Goal: Information Seeking & Learning: Learn about a topic

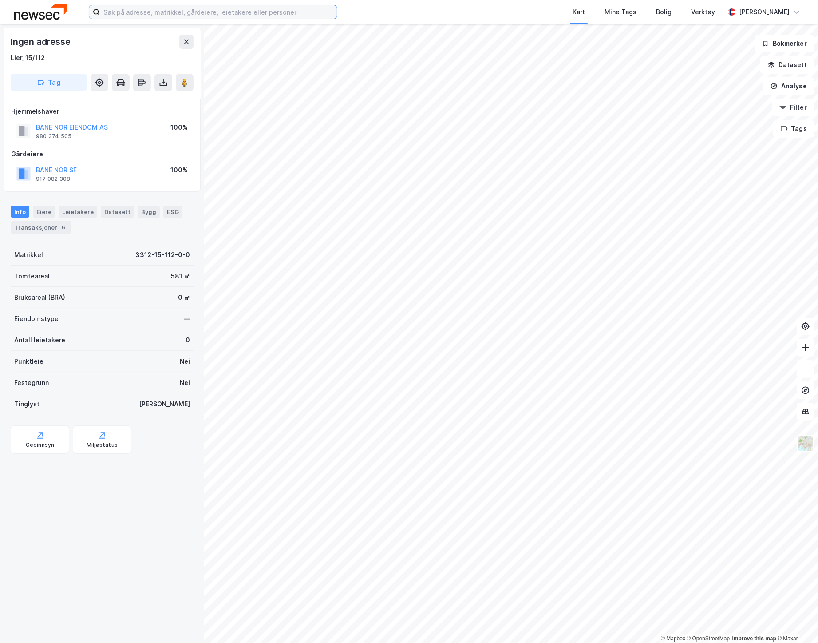
click at [268, 12] on input at bounding box center [218, 11] width 237 height 13
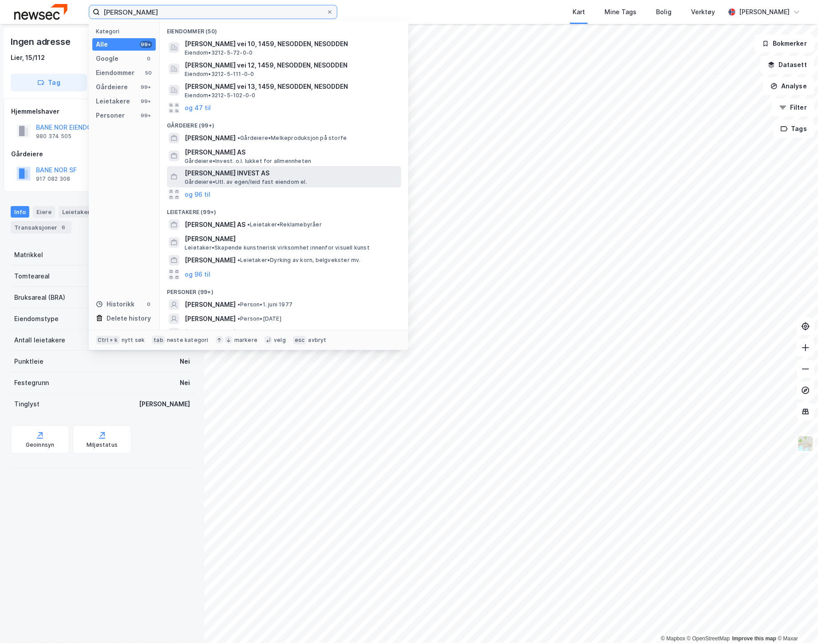
scroll to position [24, 0]
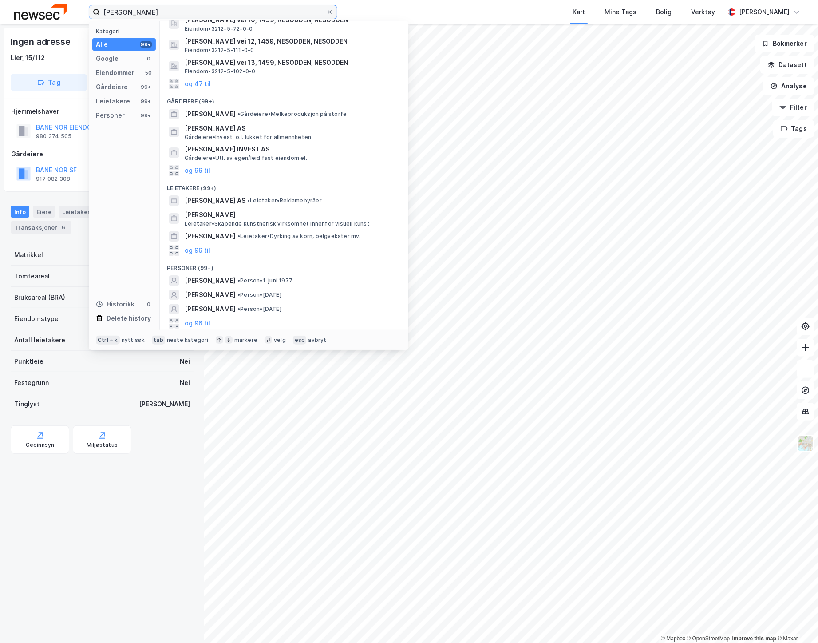
drag, startPoint x: 217, startPoint y: 13, endPoint x: 100, endPoint y: 7, distance: 116.9
click at [100, 7] on input "[PERSON_NAME]" at bounding box center [213, 11] width 226 height 13
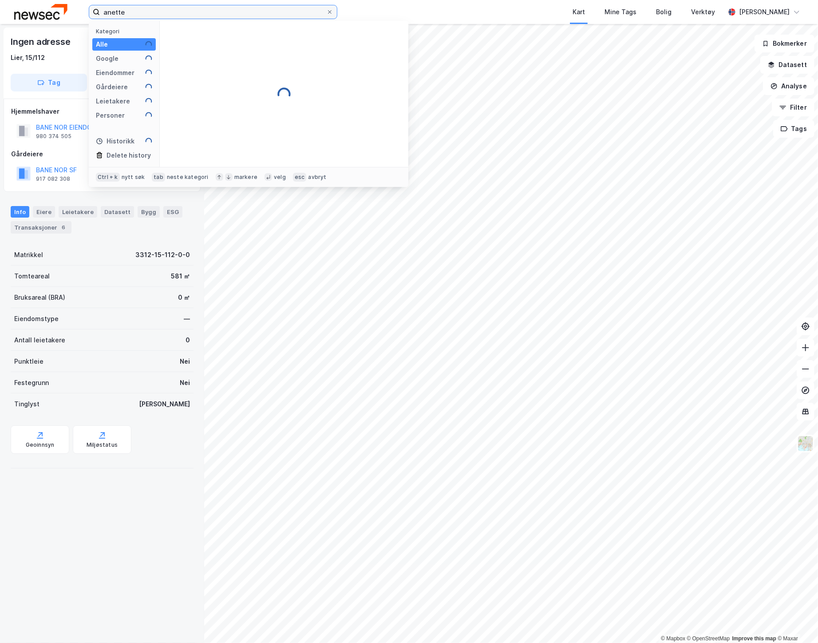
scroll to position [0, 0]
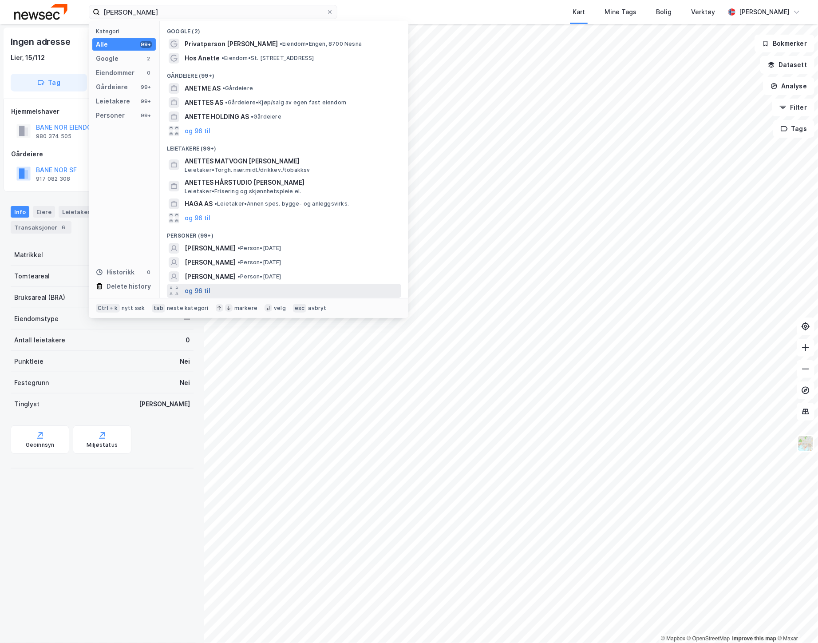
click at [201, 293] on button "og 96 til" at bounding box center [198, 290] width 26 height 11
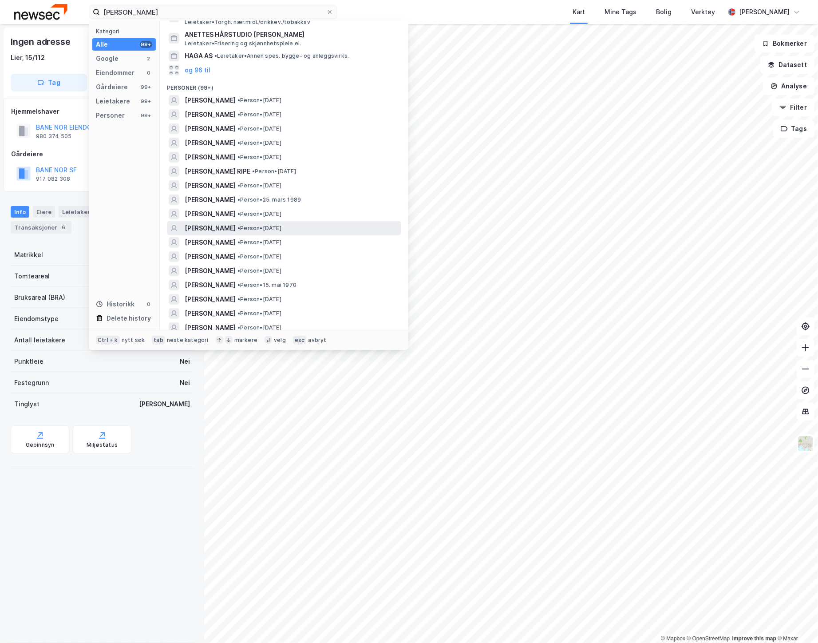
scroll to position [197, 0]
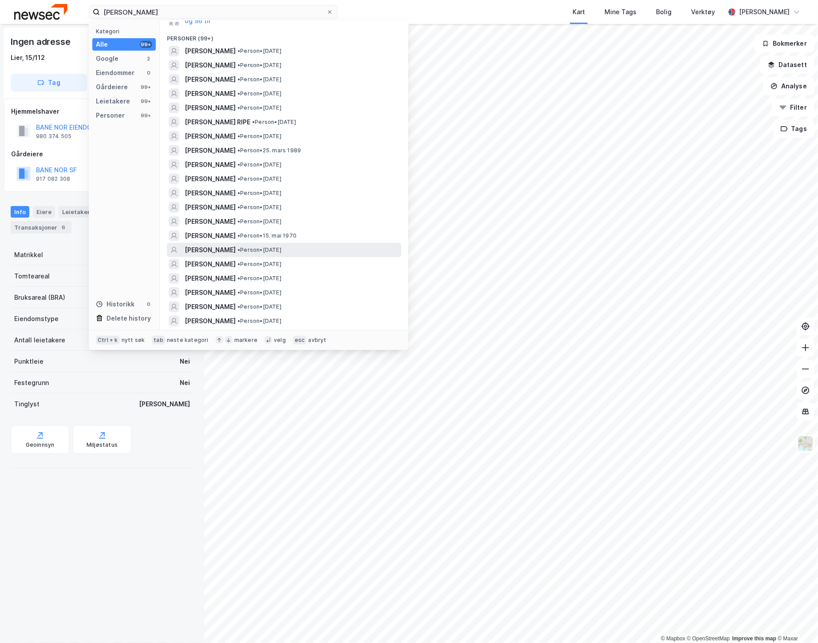
click at [223, 246] on span "[PERSON_NAME]" at bounding box center [210, 250] width 51 height 11
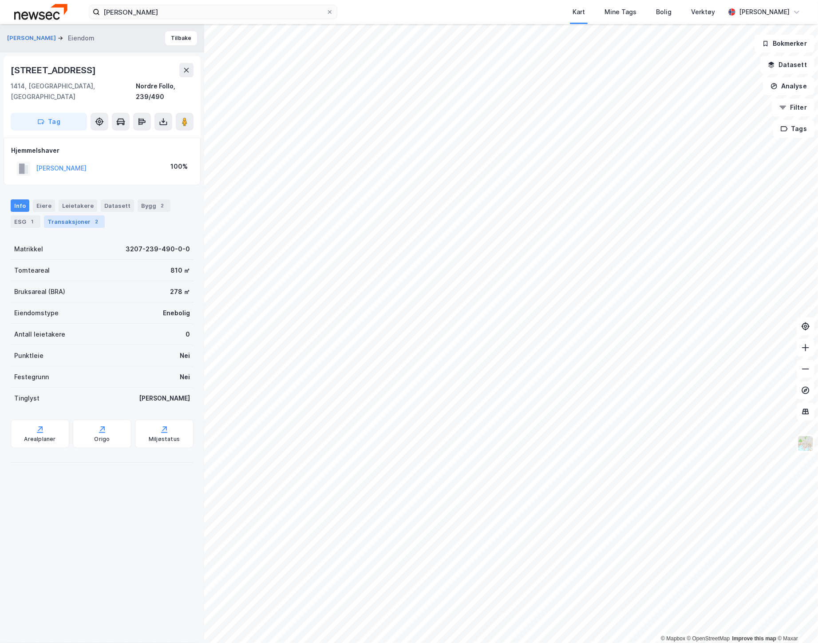
click at [85, 215] on div "Transaksjoner 2" at bounding box center [74, 221] width 61 height 12
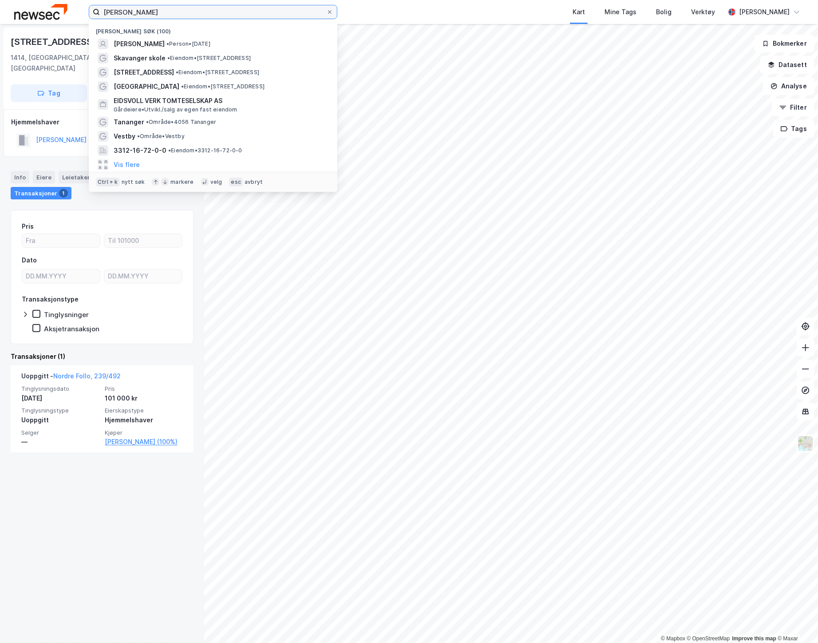
drag, startPoint x: 215, startPoint y: 9, endPoint x: 51, endPoint y: 17, distance: 163.9
click at [51, 17] on div "[PERSON_NAME] søk (100) [PERSON_NAME] • Person • [DATE] [GEOGRAPHIC_DATA] • Eie…" at bounding box center [409, 12] width 818 height 24
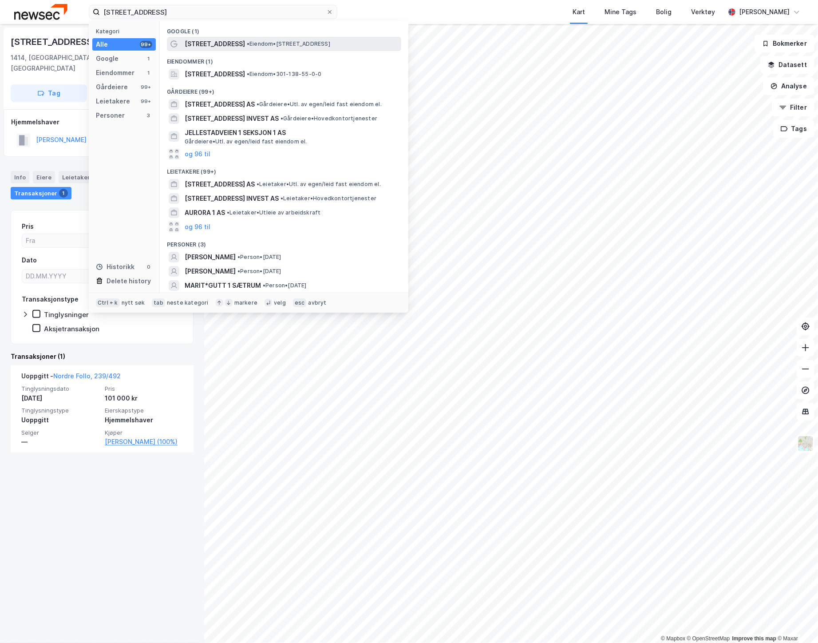
click at [247, 42] on span "•" at bounding box center [248, 43] width 3 height 7
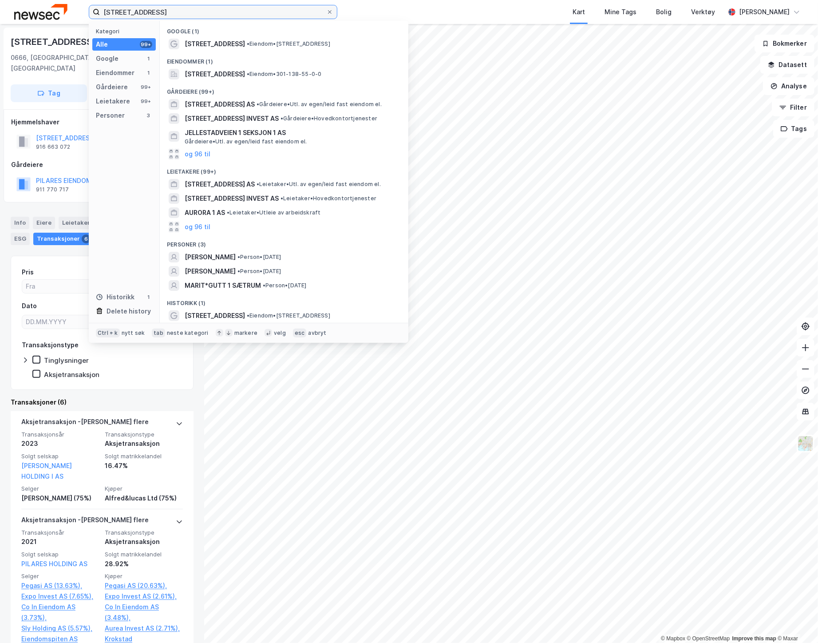
drag, startPoint x: 166, startPoint y: 8, endPoint x: 59, endPoint y: 10, distance: 107.0
click at [61, 10] on div "klosterheimveien 1 Kategori Alle 99+ Google 1 Eiendommer 1 Gårdeiere 99+ Leieta…" at bounding box center [409, 12] width 818 height 24
click at [413, 12] on div "Kart Mine Tags Bolig Verktøy" at bounding box center [552, 12] width 345 height 24
drag, startPoint x: 196, startPoint y: 13, endPoint x: 3, endPoint y: 12, distance: 193.0
click at [59, 16] on div "klosterheimveien 1 Kategori Alle 99+ Google 1 Eiendommer 1 Gårdeiere 99+ Leieta…" at bounding box center [409, 12] width 818 height 24
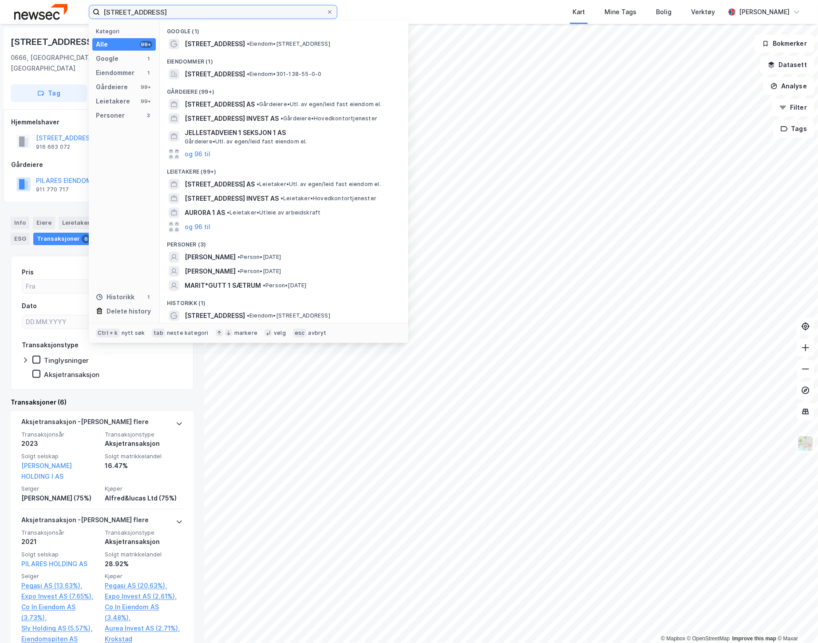
paste input "Slottsberget 26"
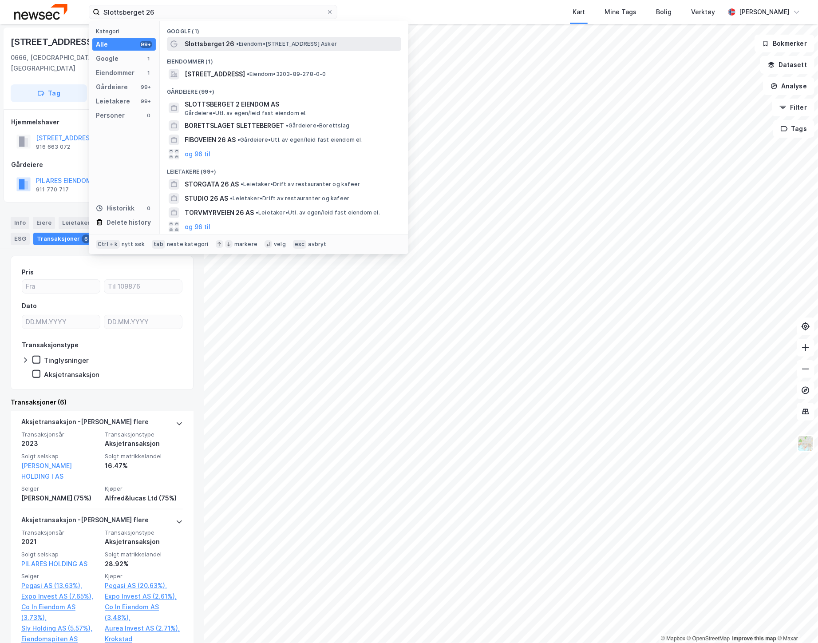
click at [252, 45] on span "• Eiendom • [STREET_ADDRESS] [GEOGRAPHIC_DATA]" at bounding box center [286, 43] width 101 height 7
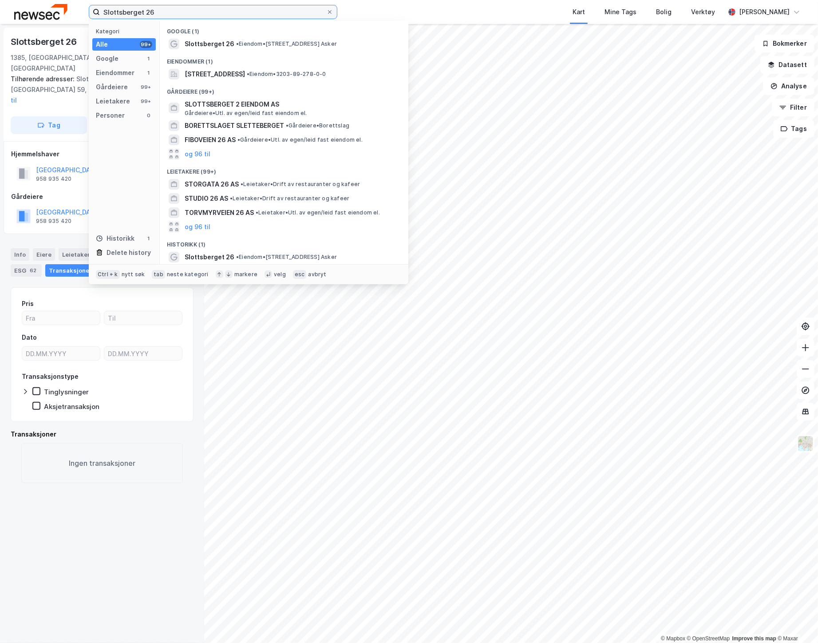
drag, startPoint x: 201, startPoint y: 16, endPoint x: 3, endPoint y: 6, distance: 199.0
click at [10, 12] on div "Slottsberget 26 Kategori Alle 99+ Google 1 Eiendommer 1 Gårdeiere 99+ Leietaker…" at bounding box center [409, 12] width 818 height 24
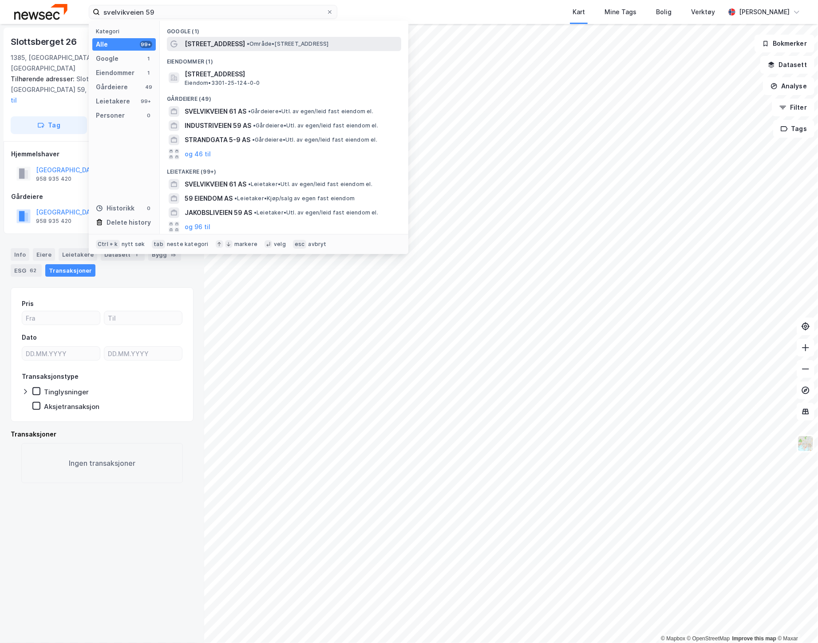
click at [200, 37] on div "[STREET_ADDRESS] • Område • [STREET_ADDRESS]" at bounding box center [284, 44] width 234 height 14
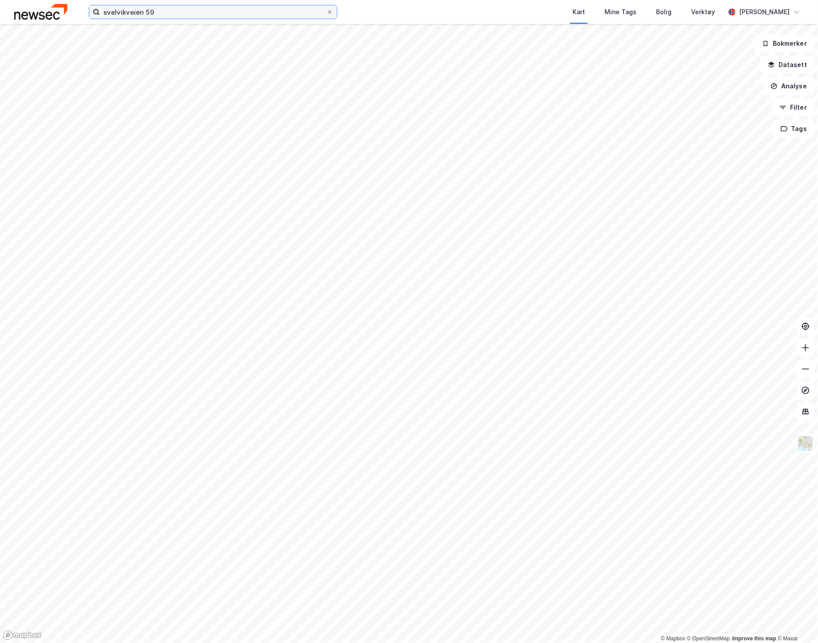
click at [171, 16] on input "svelvikveien 59" at bounding box center [213, 11] width 226 height 13
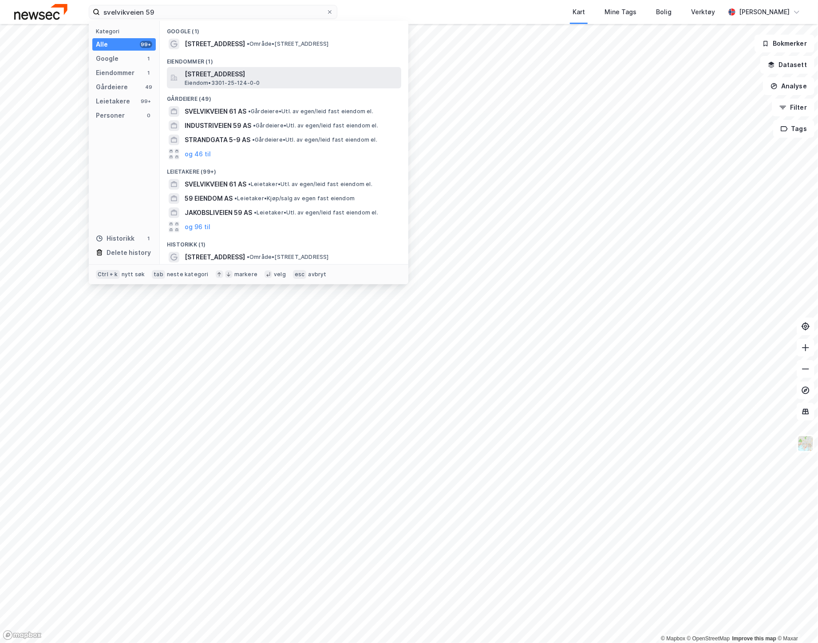
click at [264, 79] on div "[STREET_ADDRESS], DRAMMEN Eiendom • 3301-25-124-0-0" at bounding box center [292, 78] width 215 height 18
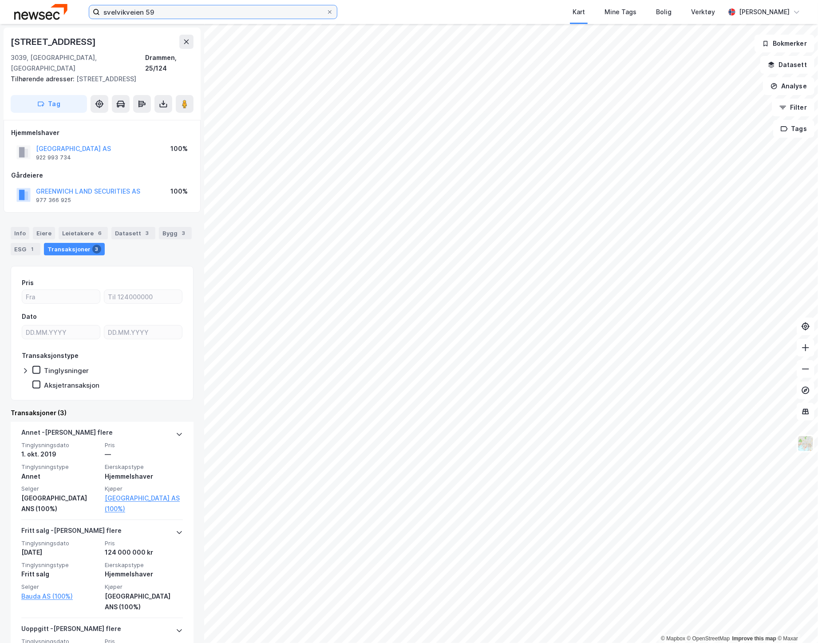
drag, startPoint x: 160, startPoint y: 8, endPoint x: 89, endPoint y: 10, distance: 70.6
click at [89, 10] on label "svelvikveien 59" at bounding box center [213, 12] width 248 height 14
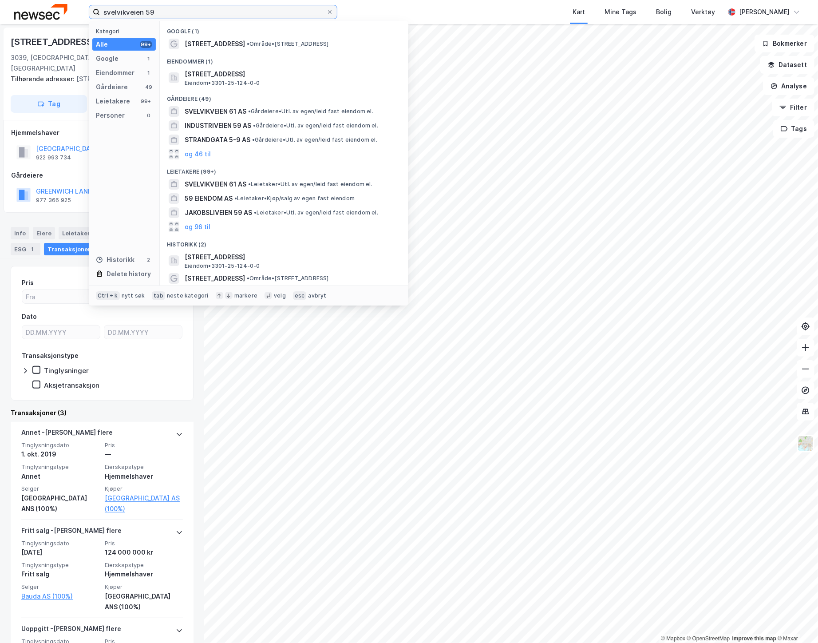
paste input "[STREET_ADDRESS]"
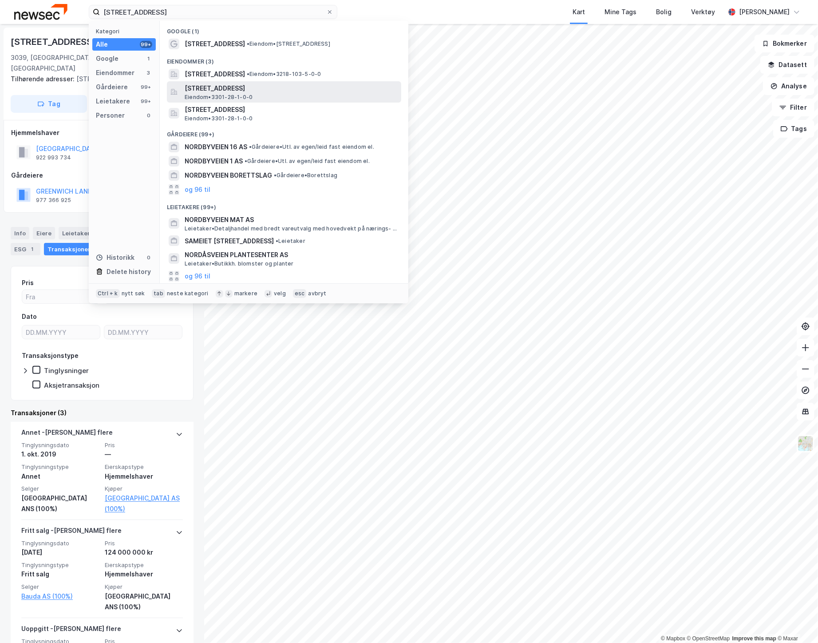
click at [274, 83] on span "[STREET_ADDRESS]" at bounding box center [291, 88] width 213 height 11
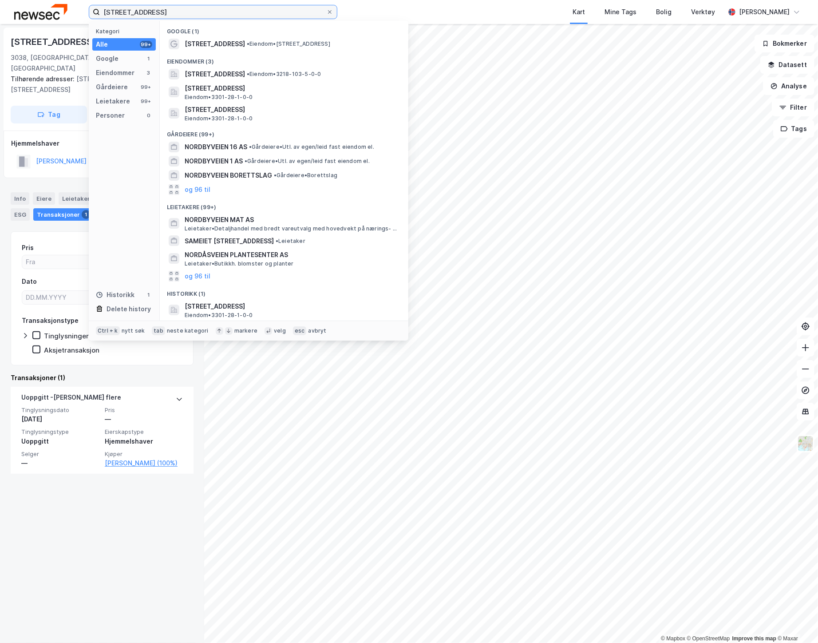
drag, startPoint x: 280, startPoint y: 10, endPoint x: -1, endPoint y: -7, distance: 281.4
click at [0, 0] on html "[STREET_ADDRESS] Kategori Alle 99+ Google 1 Eiendommer 3 Gårdeiere 99+ Leietake…" at bounding box center [409, 321] width 818 height 643
paste input "[PERSON_NAME] Allé 20"
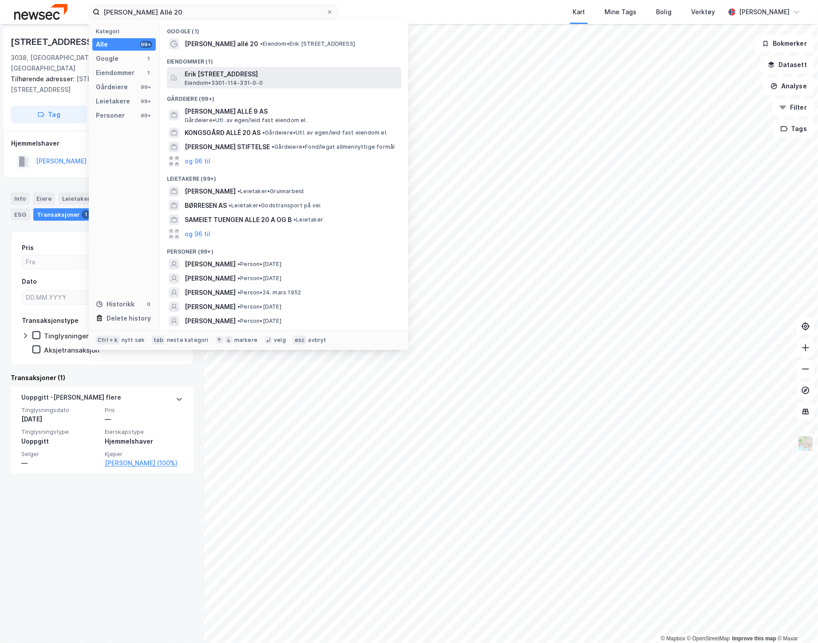
click at [241, 73] on span "Erik [STREET_ADDRESS]" at bounding box center [291, 74] width 213 height 11
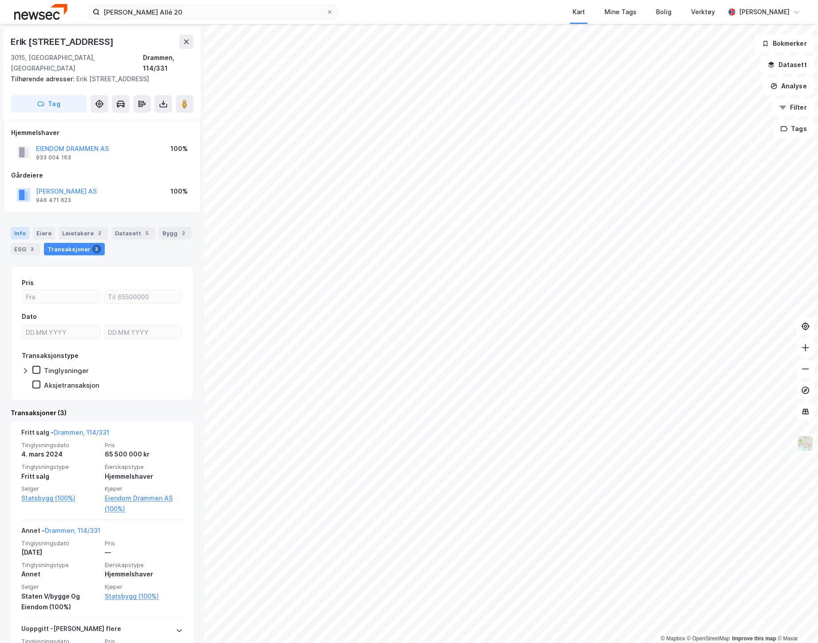
click at [19, 227] on div "Info" at bounding box center [20, 233] width 19 height 12
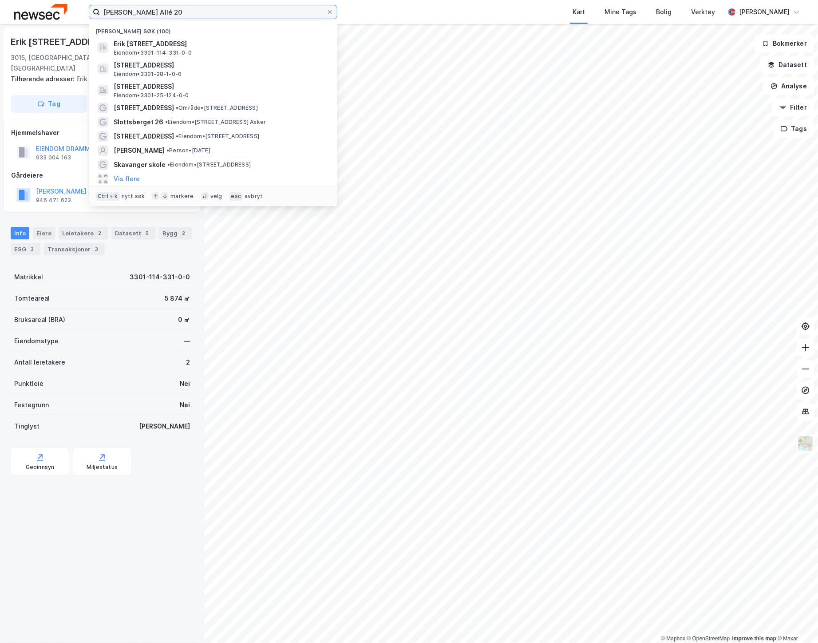
drag, startPoint x: 256, startPoint y: 11, endPoint x: -1, endPoint y: -11, distance: 257.9
click at [0, 0] on html "[PERSON_NAME] Allé 20 [PERSON_NAME] søk (100) [PERSON_NAME] alle 20, 3015, DRAM…" at bounding box center [409, 321] width 818 height 643
paste input "[STREET_ADDRESS]"
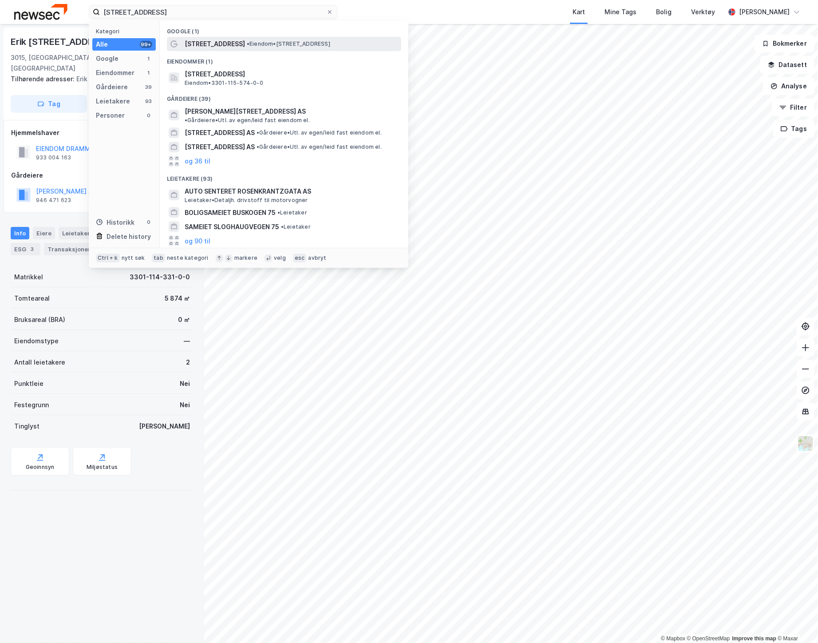
click at [234, 41] on span "[STREET_ADDRESS]" at bounding box center [215, 44] width 60 height 11
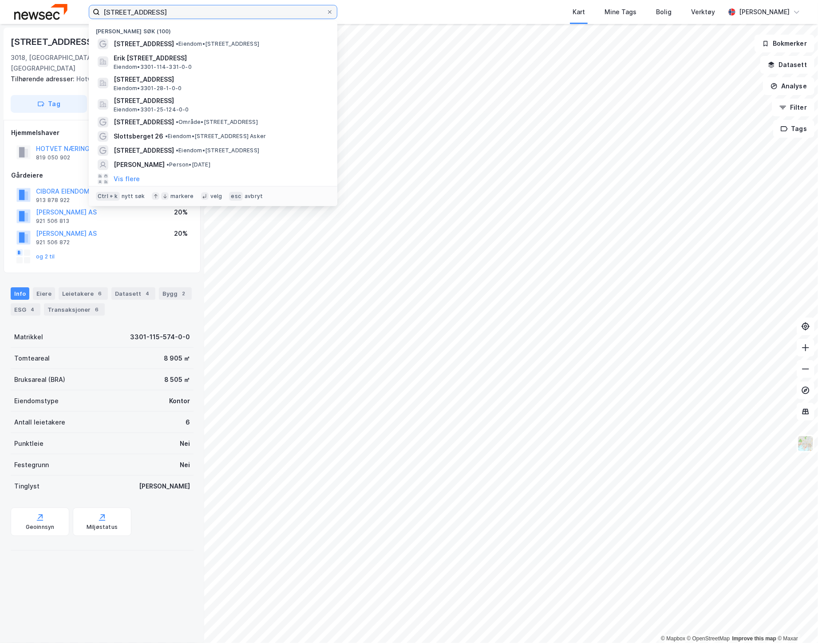
drag, startPoint x: 237, startPoint y: 8, endPoint x: -1, endPoint y: -12, distance: 238.7
click at [0, 0] on html "[STREET_ADDRESS] Nylige søk (100) [PERSON_NAME][STREET_ADDRESS] • Eiendom • [ST…" at bounding box center [409, 321] width 818 height 643
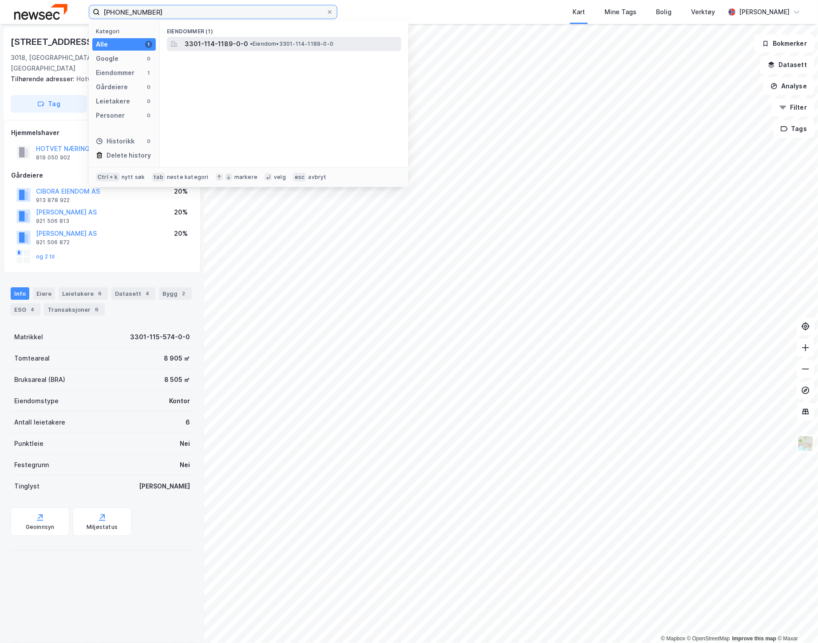
type input "[PHONE_NUMBER]"
click at [236, 37] on div "3301-114-1189-0-0 • Eiendom • 3301-114-1189-0-0" at bounding box center [284, 44] width 234 height 14
